Goal: Task Accomplishment & Management: Manage account settings

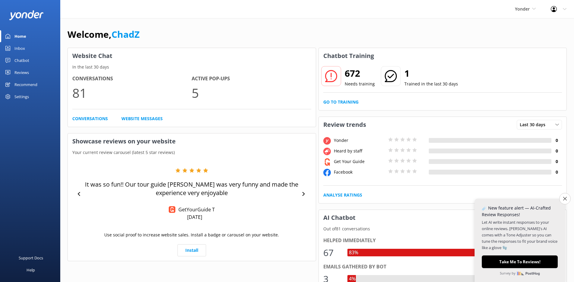
click at [18, 95] on div "Settings" at bounding box center [21, 96] width 14 height 12
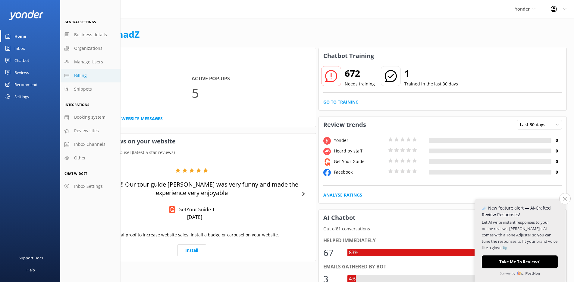
click at [73, 79] on link "Billing" at bounding box center [90, 76] width 60 height 14
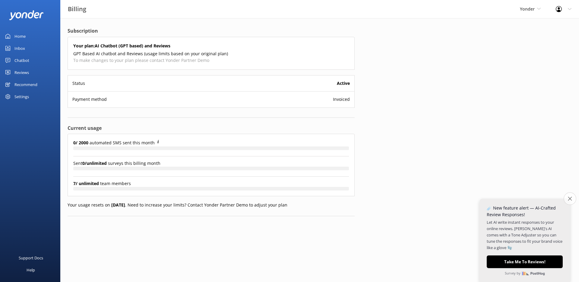
click at [572, 200] on button "Close survey" at bounding box center [569, 198] width 13 height 13
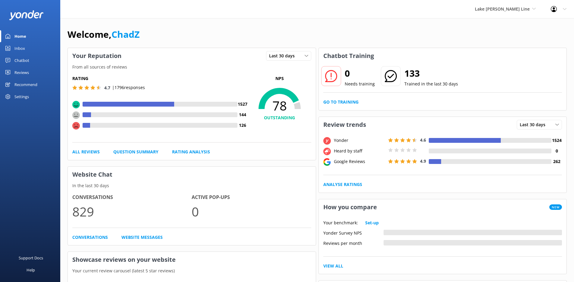
click at [30, 94] on div "Settings" at bounding box center [30, 96] width 60 height 12
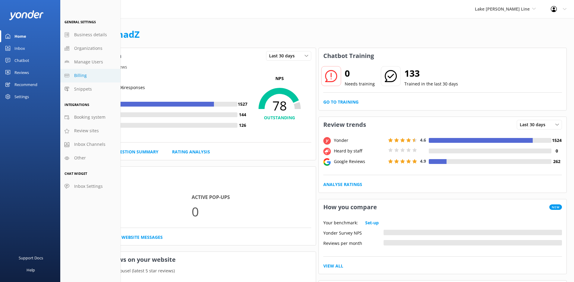
click at [85, 75] on span "Billing" at bounding box center [80, 75] width 13 height 7
